Goal: Check status: Check status

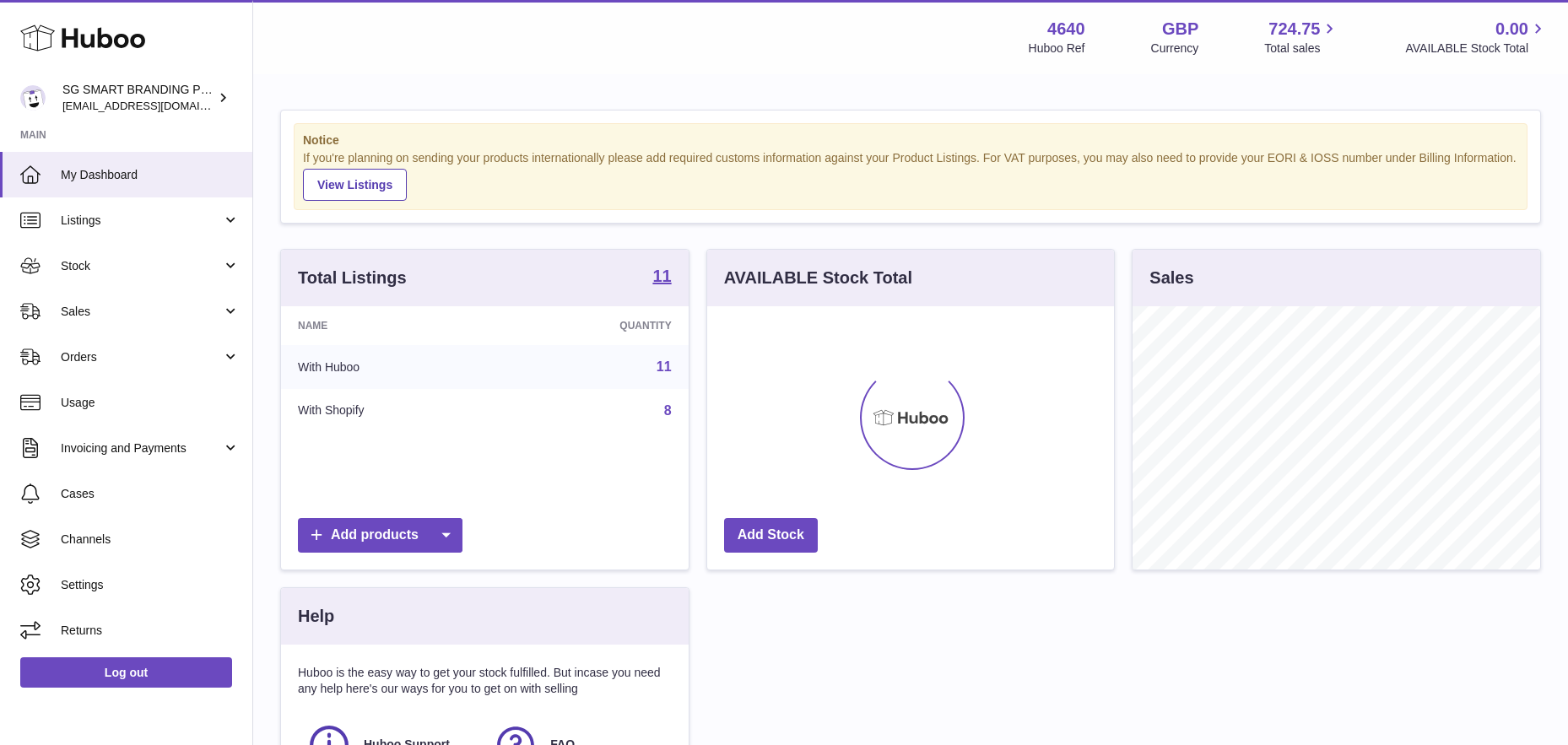
scroll to position [263, 406]
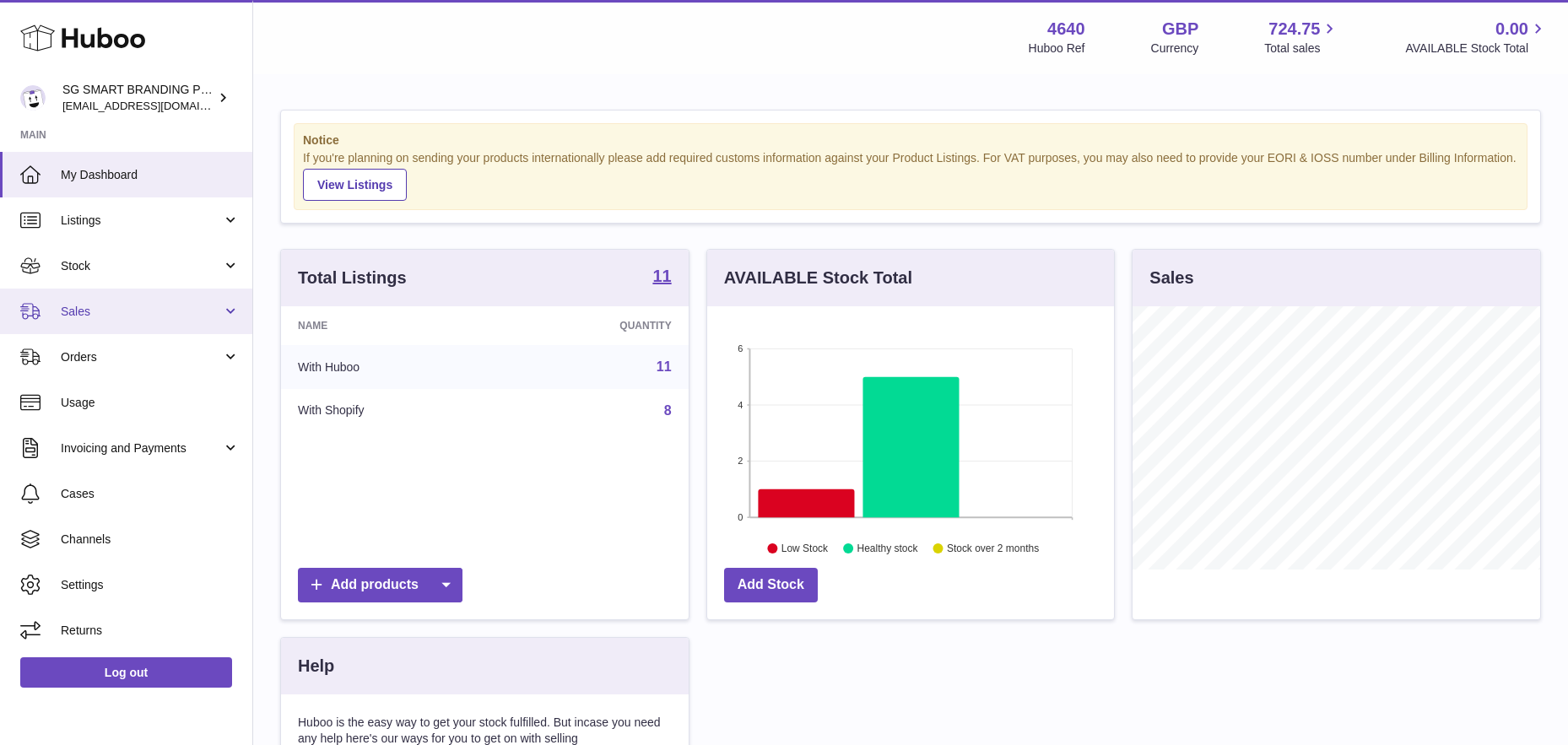
click at [98, 321] on link "Sales" at bounding box center [126, 311] width 253 height 46
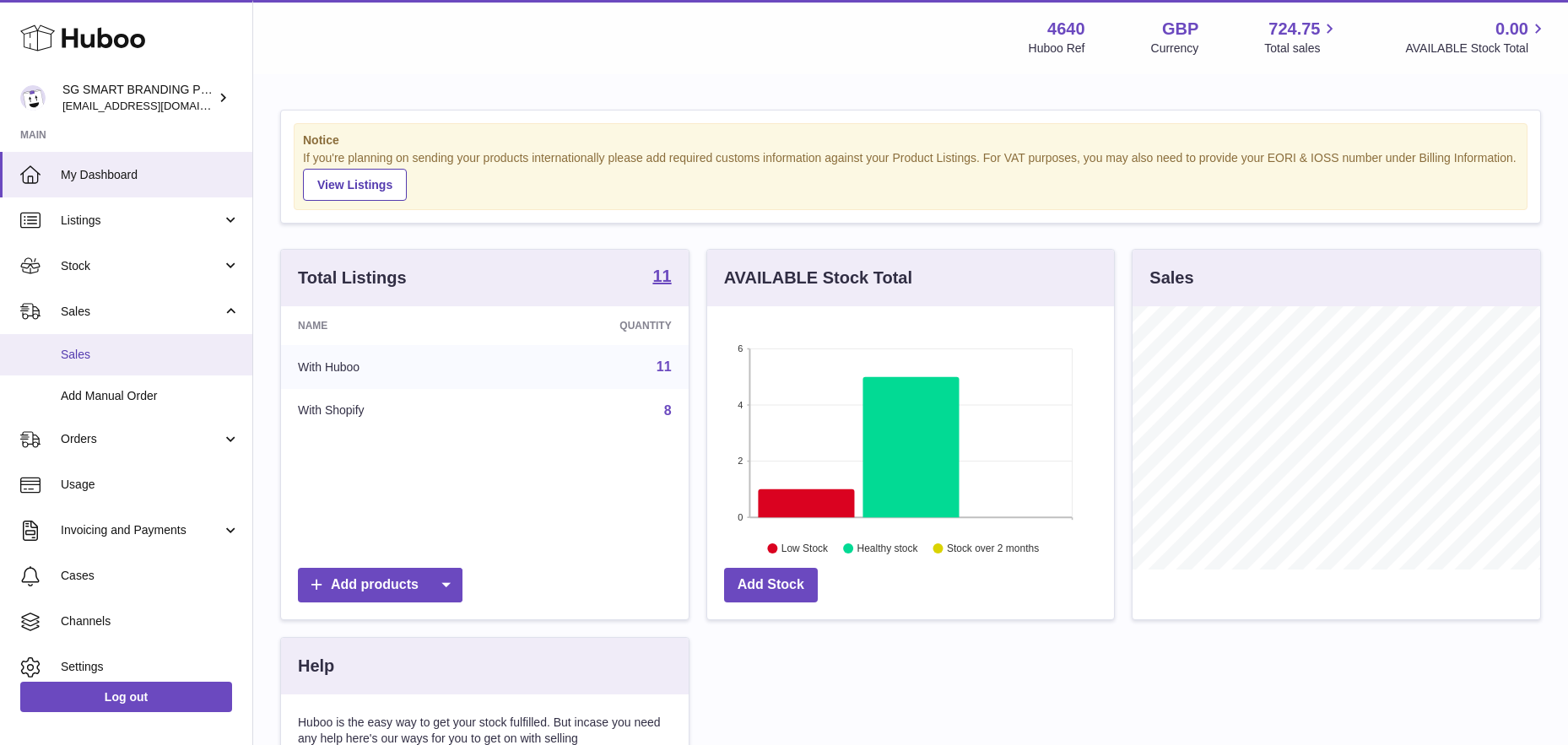
click at [107, 361] on span "Sales" at bounding box center [150, 355] width 179 height 16
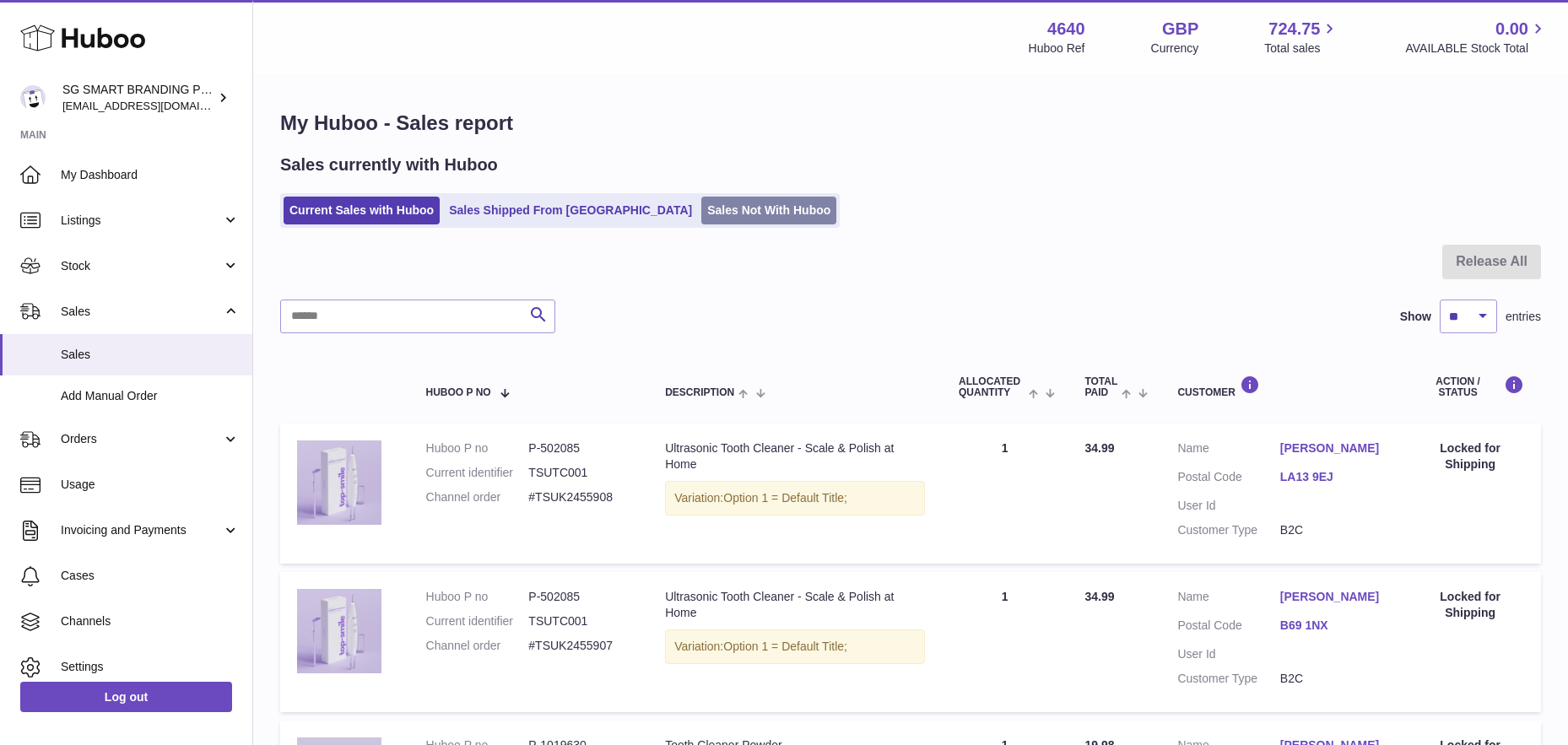
click at [701, 207] on link "Sales Not With Huboo" at bounding box center [768, 211] width 135 height 27
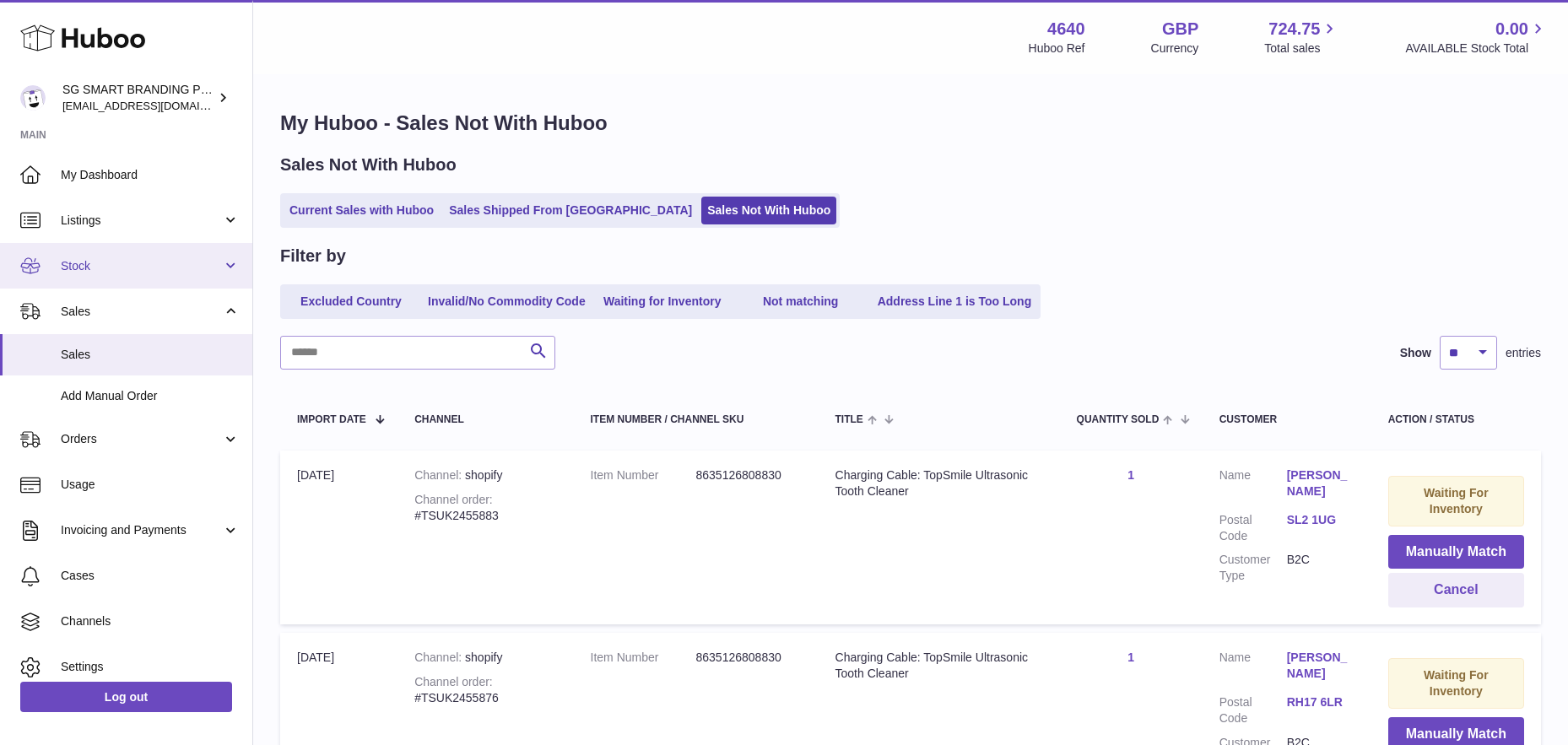
click at [131, 253] on link "Stock" at bounding box center [126, 266] width 253 height 46
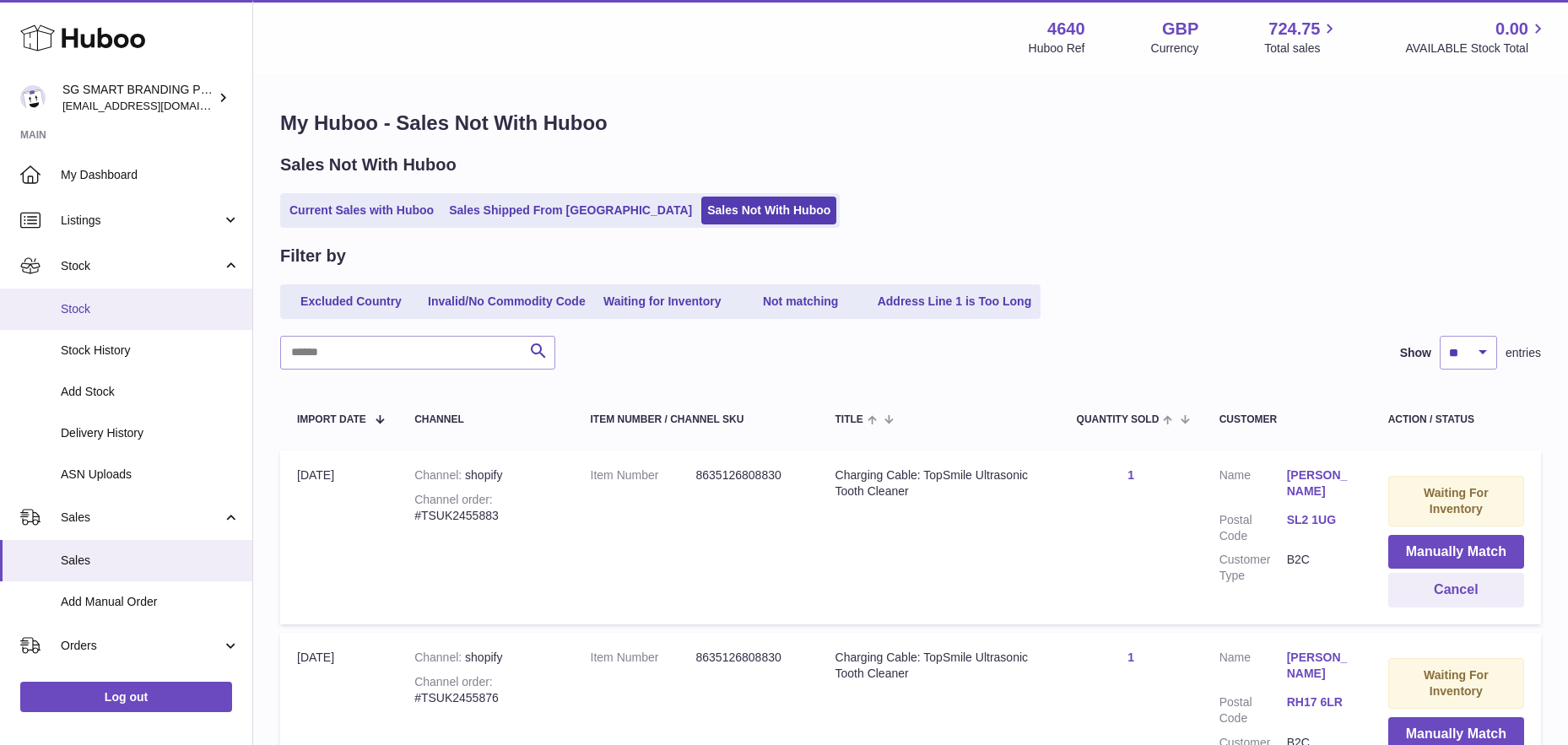
click at [119, 314] on span "Stock" at bounding box center [150, 309] width 179 height 16
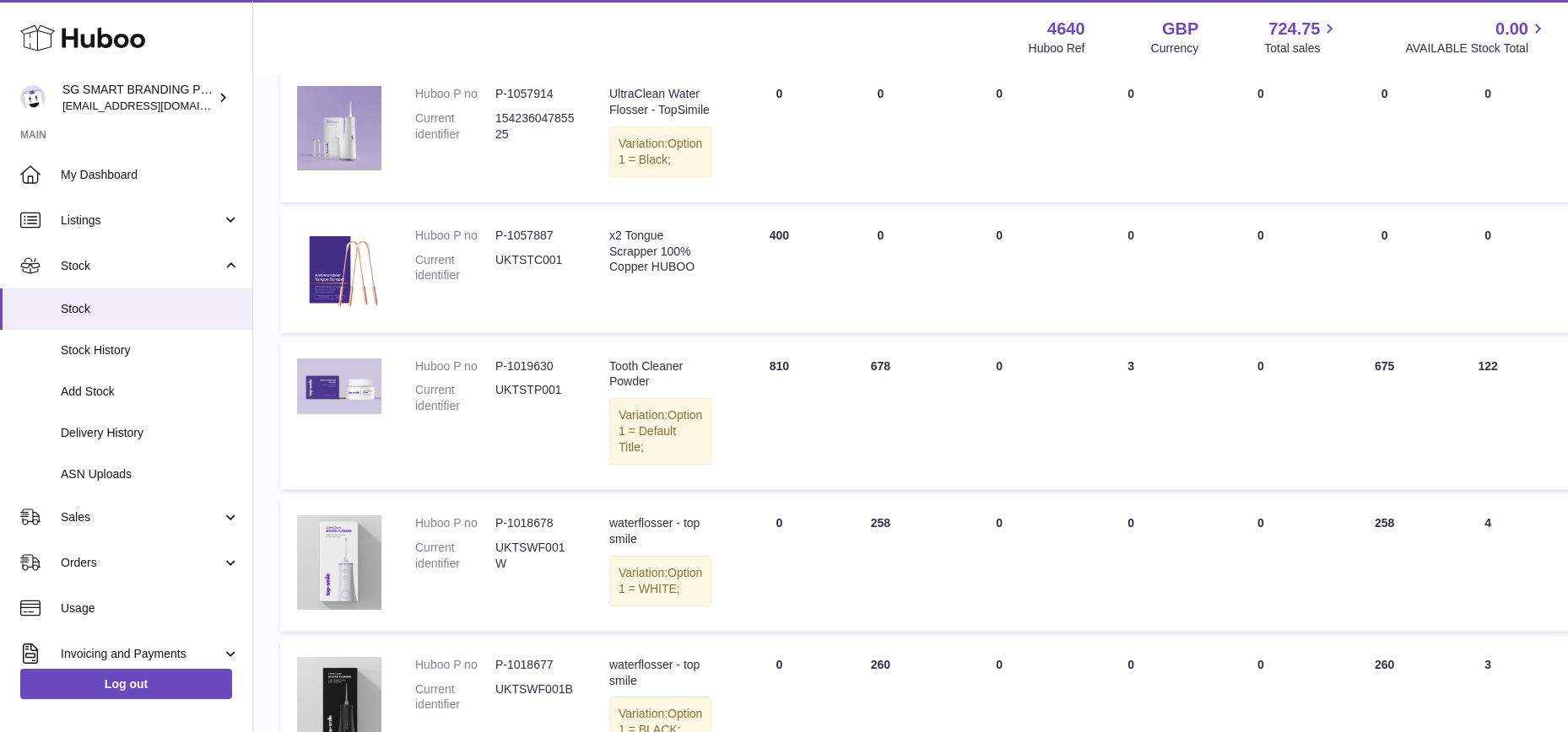
scroll to position [133, 0]
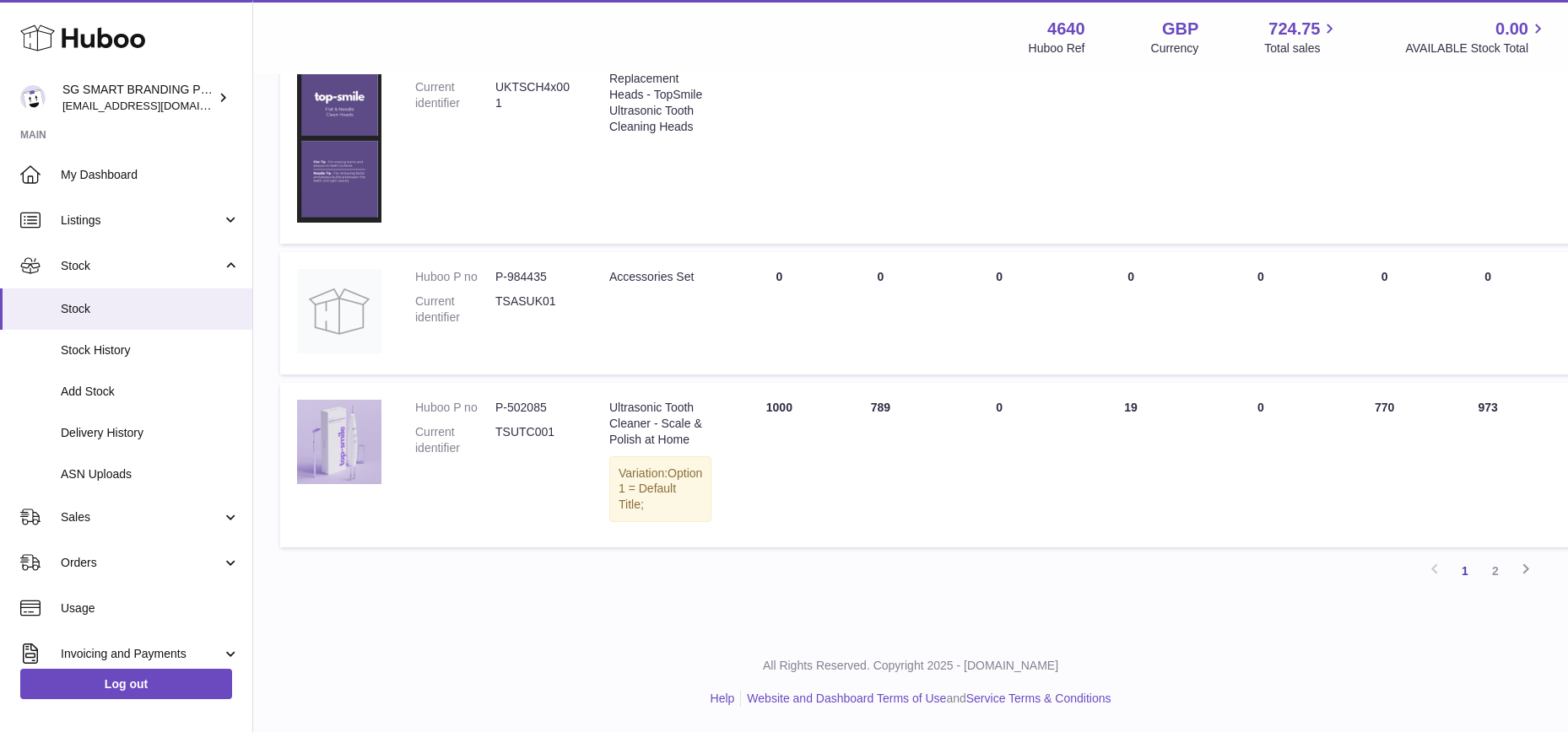
scroll to position [1411, 0]
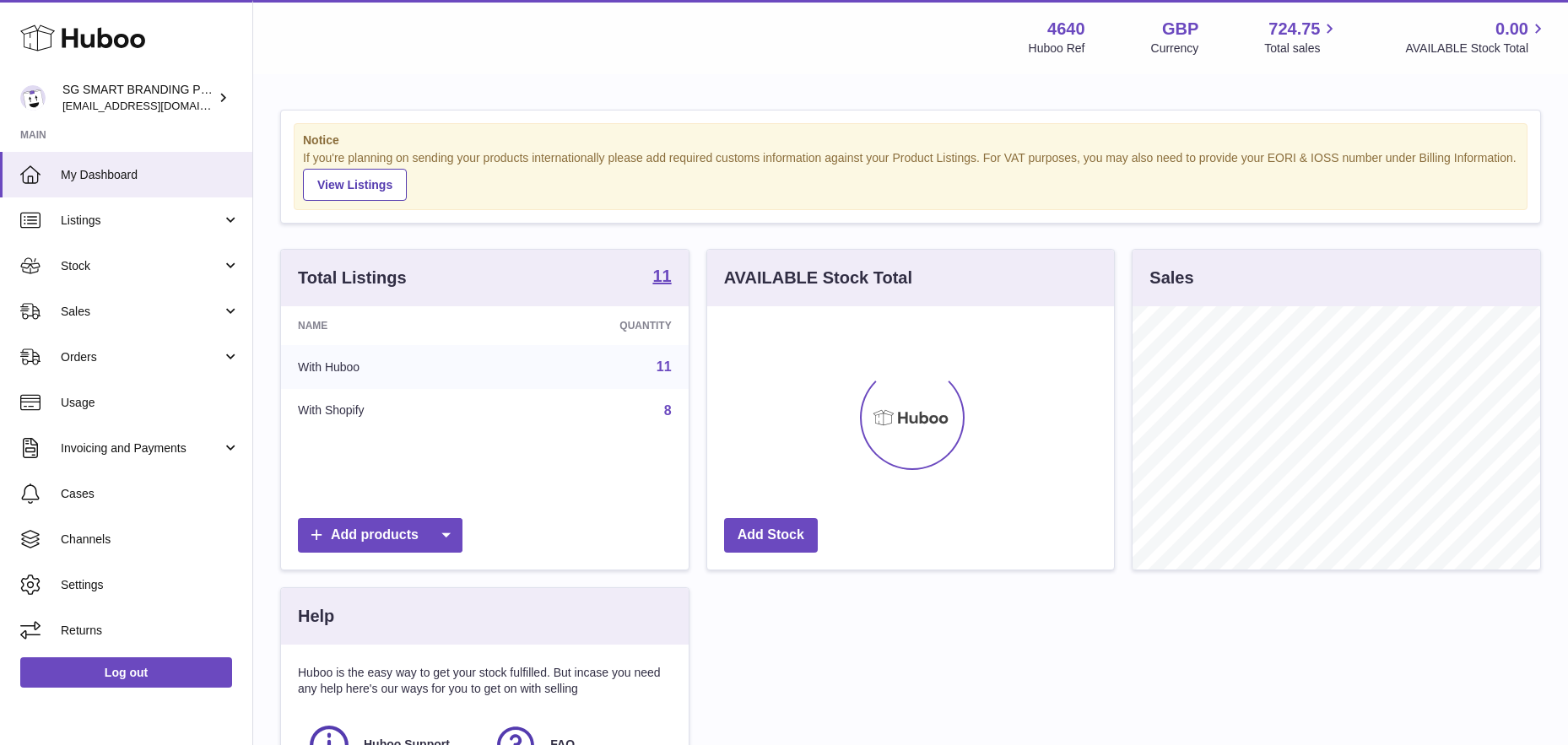
scroll to position [263, 406]
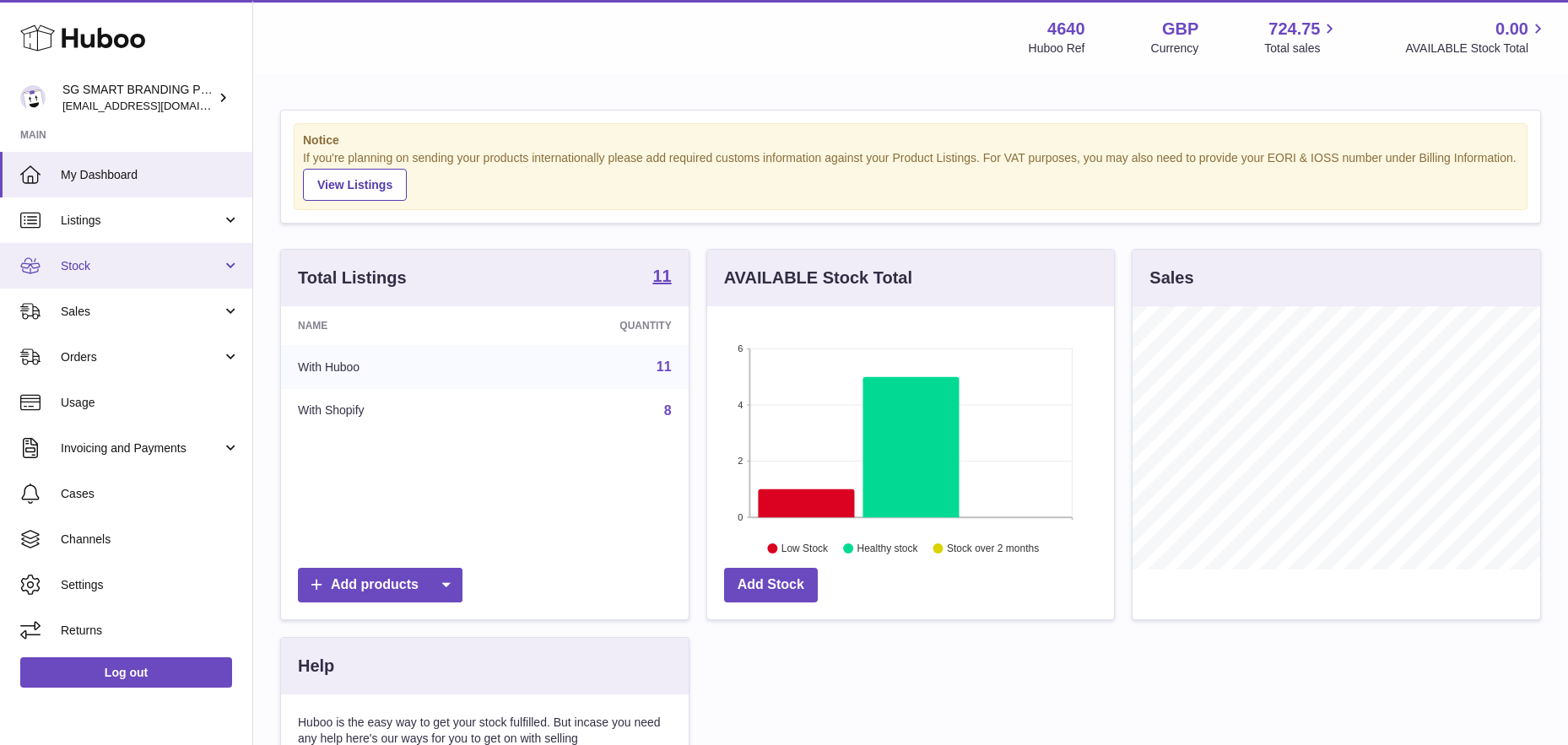
click at [144, 259] on span "Stock" at bounding box center [142, 266] width 162 height 16
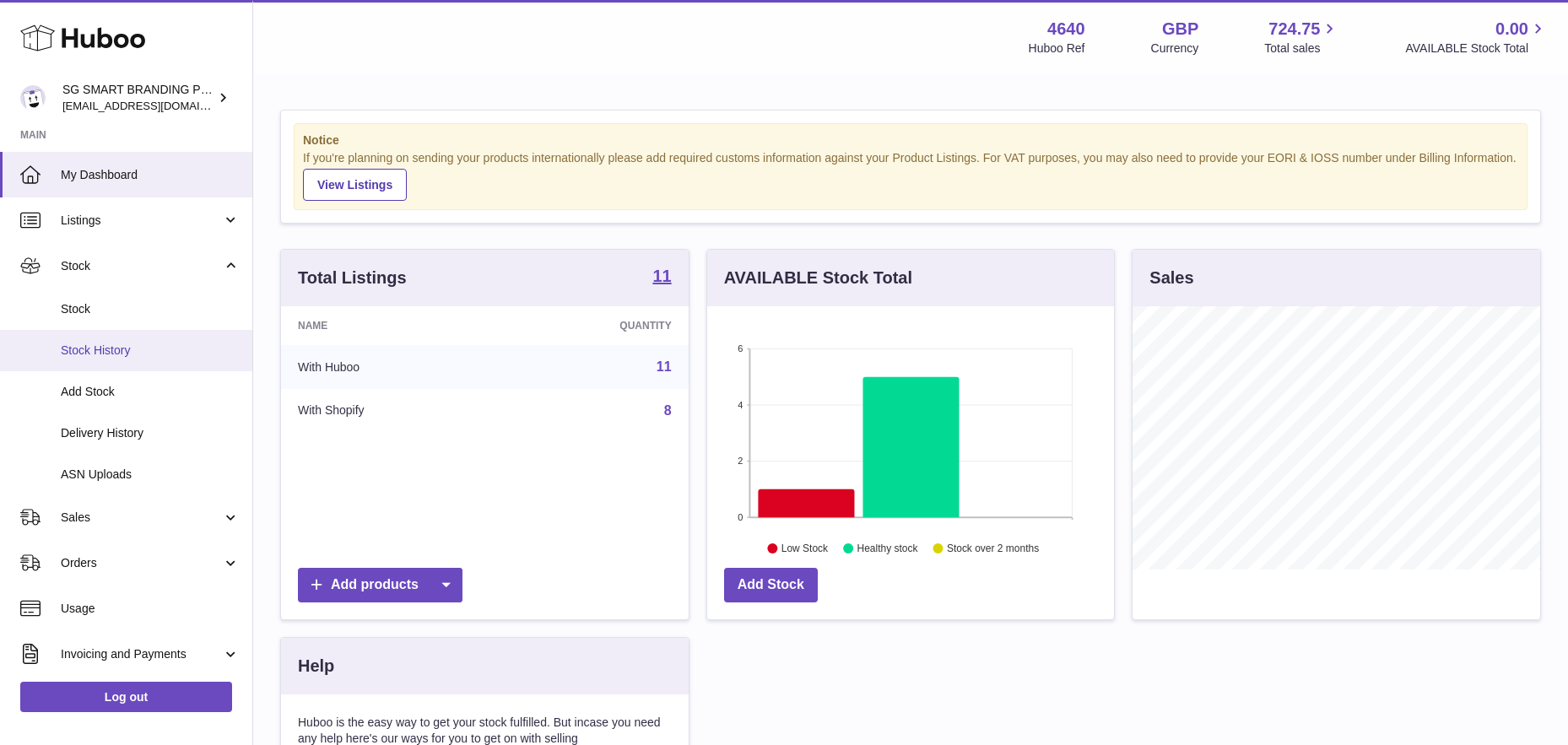
click at [146, 345] on span "Stock History" at bounding box center [150, 351] width 179 height 16
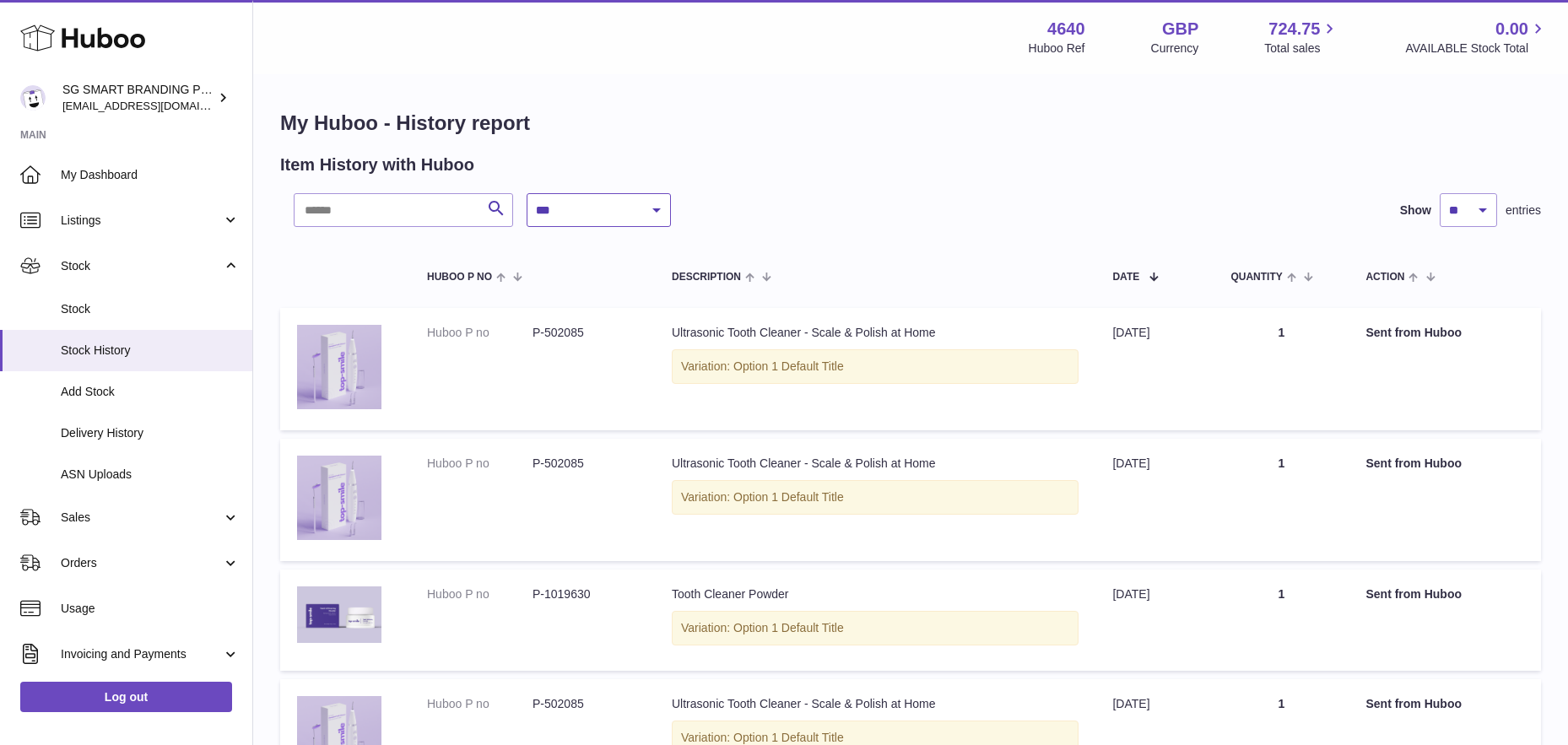
click at [601, 226] on select "**********" at bounding box center [599, 210] width 144 height 34
select select "*"
click at [527, 193] on select "**********" at bounding box center [599, 210] width 144 height 34
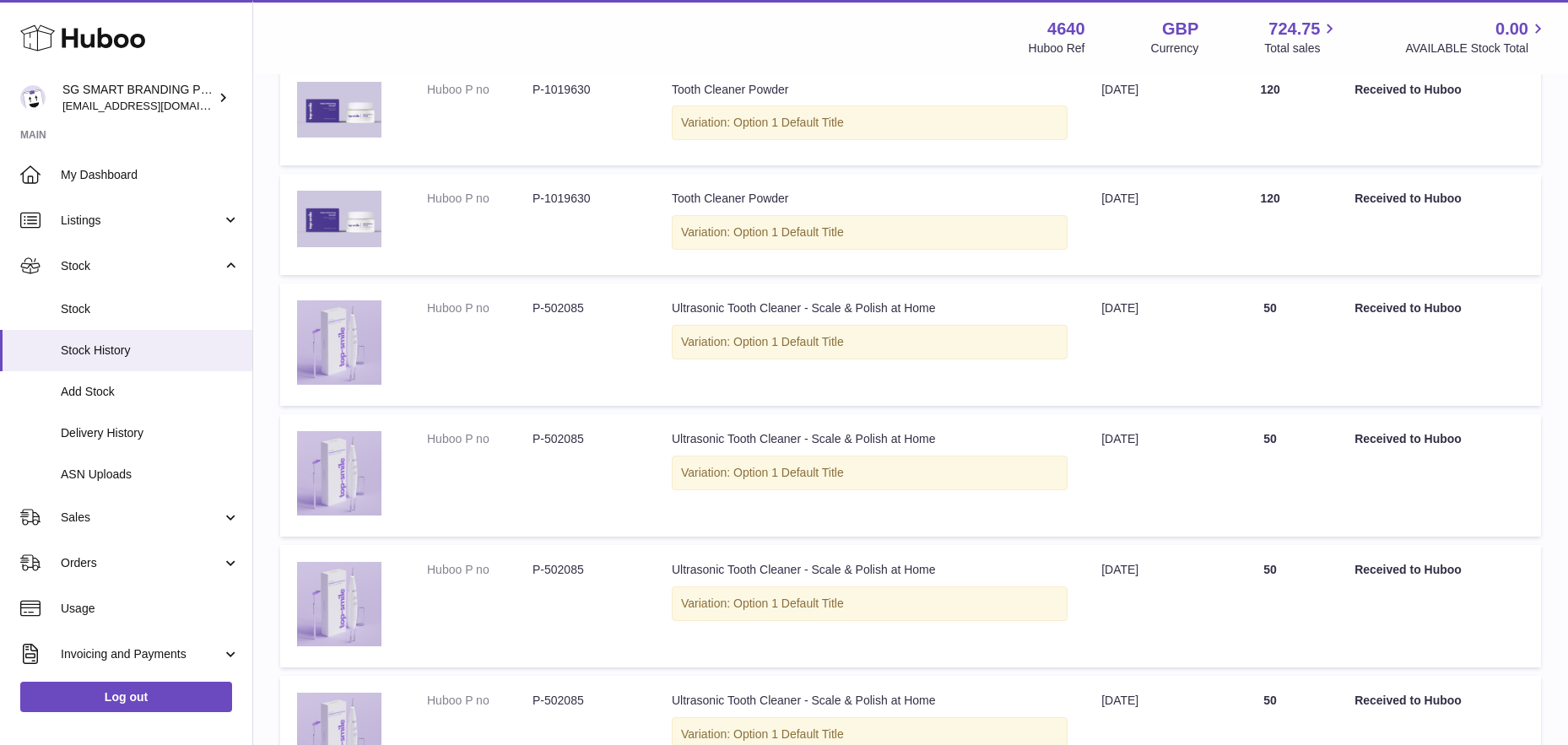
scroll to position [573, 0]
click at [135, 437] on span "Delivery History" at bounding box center [150, 433] width 179 height 16
